Goal: Information Seeking & Learning: Learn about a topic

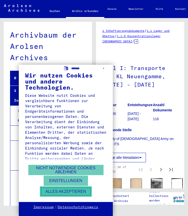
click at [72, 190] on button "Alles akzeptieren" at bounding box center [66, 191] width 52 height 10
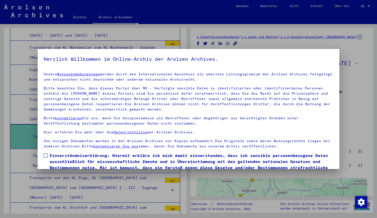
scroll to position [26, 0]
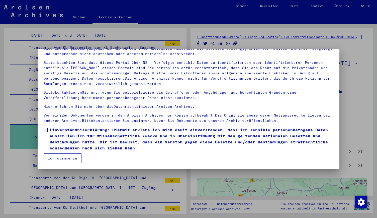
click at [47, 129] on span at bounding box center [46, 130] width 4 height 4
click at [74, 156] on button "Ich stimme zu" at bounding box center [63, 158] width 38 height 10
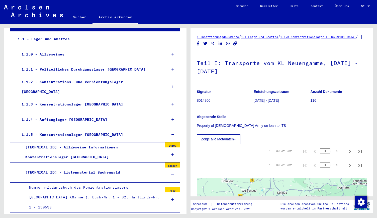
scroll to position [53, 0]
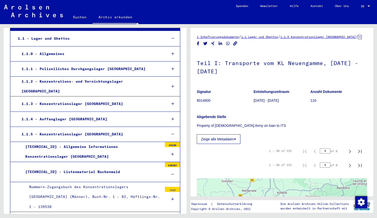
click at [79, 114] on div "1.1.4 - Auffanglager [GEOGRAPHIC_DATA]" at bounding box center [90, 119] width 145 height 10
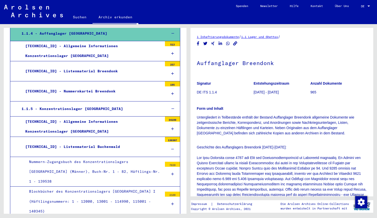
scroll to position [139, 0]
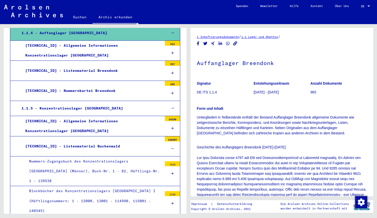
click at [77, 86] on div "[TECHNICAL_ID] - Nummernkartei Breendonk" at bounding box center [92, 91] width 141 height 10
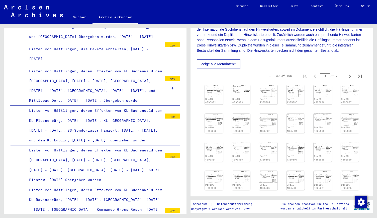
scroll to position [1677, 0]
click at [83, 16] on link "Suchen" at bounding box center [80, 17] width 26 height 12
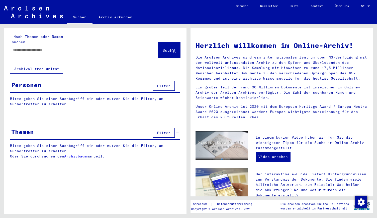
click at [162, 48] on span "Suche" at bounding box center [168, 50] width 13 height 5
click at [106, 47] on input "text" at bounding box center [78, 49] width 130 height 5
type input "*"
type input "***"
click at [106, 47] on input "***" at bounding box center [78, 49] width 130 height 5
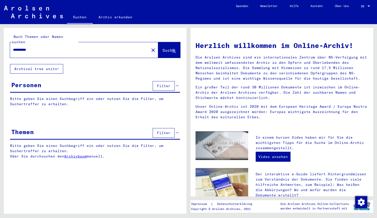
type input "**********"
click at [164, 48] on span "Suche" at bounding box center [168, 50] width 13 height 5
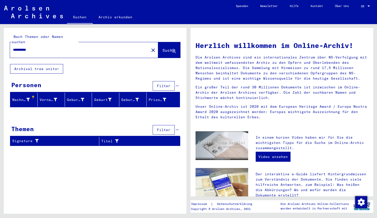
click at [20, 97] on div "Nachname" at bounding box center [21, 99] width 18 height 5
click at [112, 17] on link "Archiv erkunden" at bounding box center [116, 17] width 46 height 12
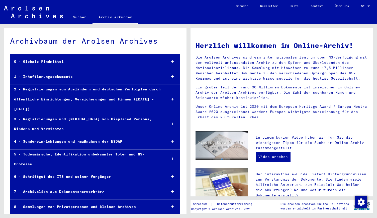
click at [188, 6] on link "Hilfe" at bounding box center [294, 6] width 21 height 12
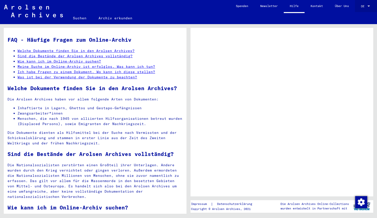
click at [188, 6] on div at bounding box center [369, 6] width 3 height 1
click at [188, 7] on span "English" at bounding box center [360, 9] width 20 height 9
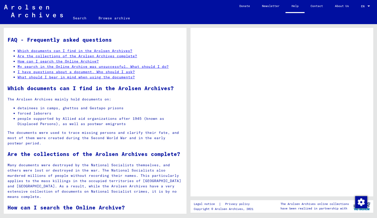
click at [115, 53] on link "Which documents can I find in the Arolsen Archives?" at bounding box center [75, 50] width 115 height 5
